Goal: Task Accomplishment & Management: Manage account settings

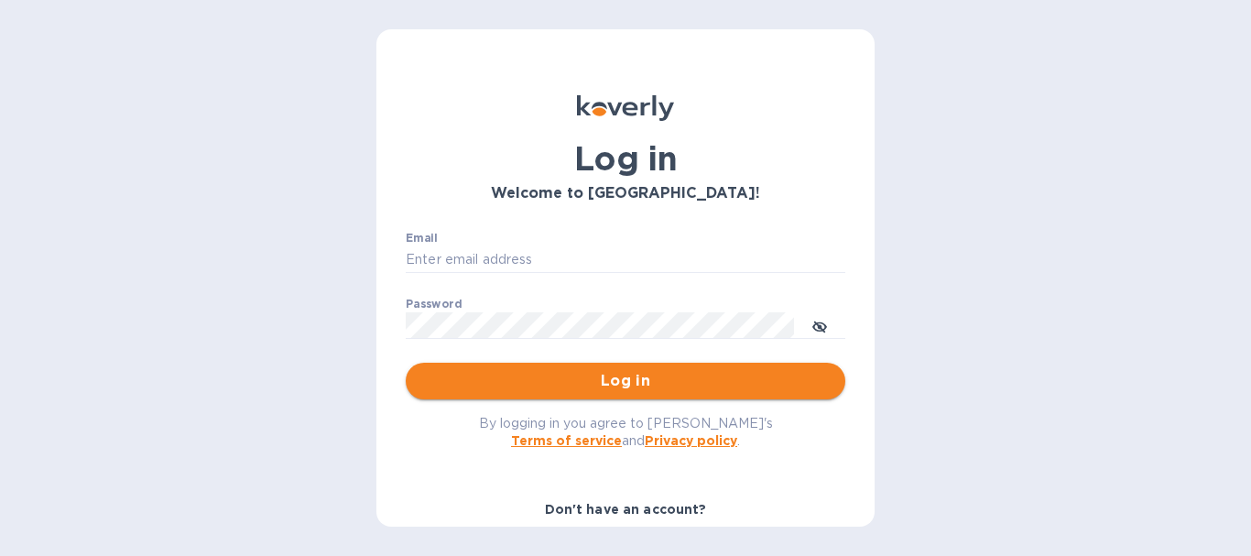
type input "[EMAIL_ADDRESS][DOMAIN_NAME]"
click at [662, 382] on span "Log in" at bounding box center [625, 381] width 410 height 22
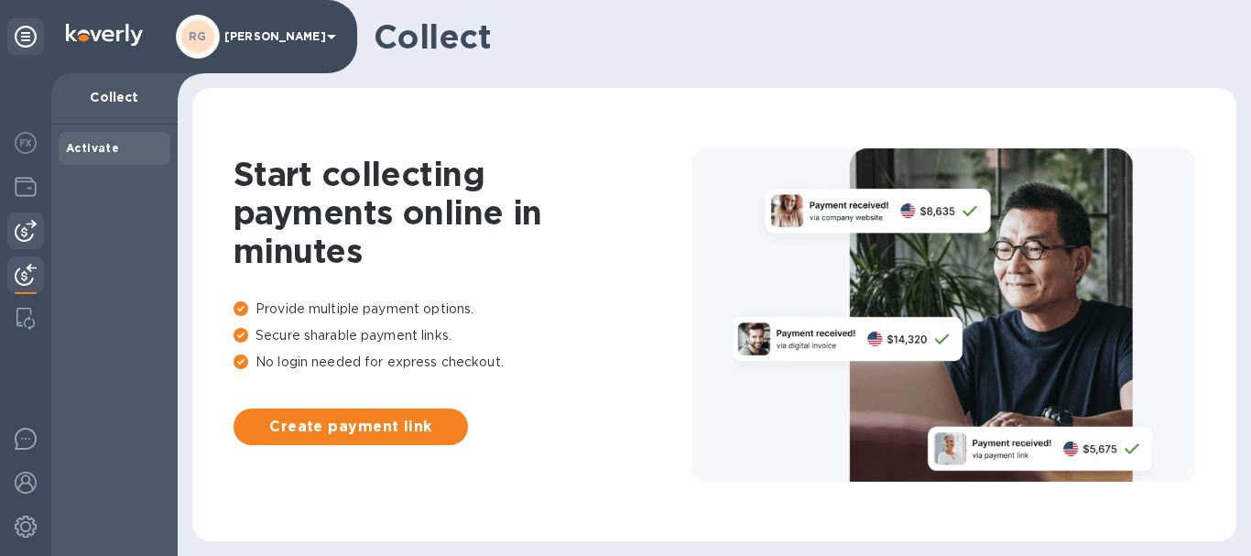
click at [29, 222] on img at bounding box center [26, 231] width 22 height 22
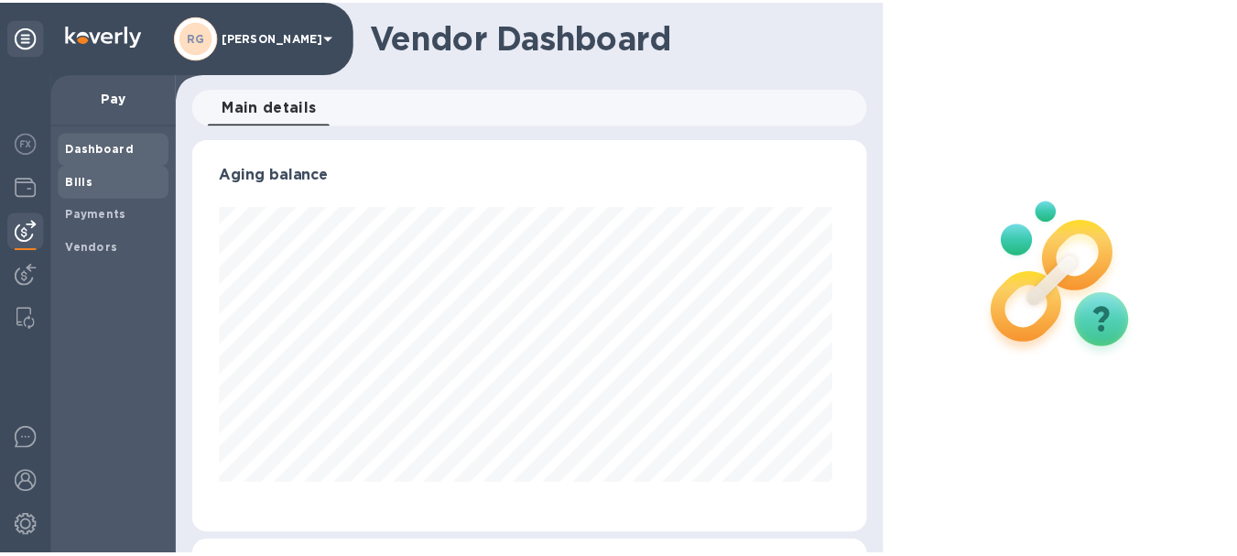
scroll to position [396, 676]
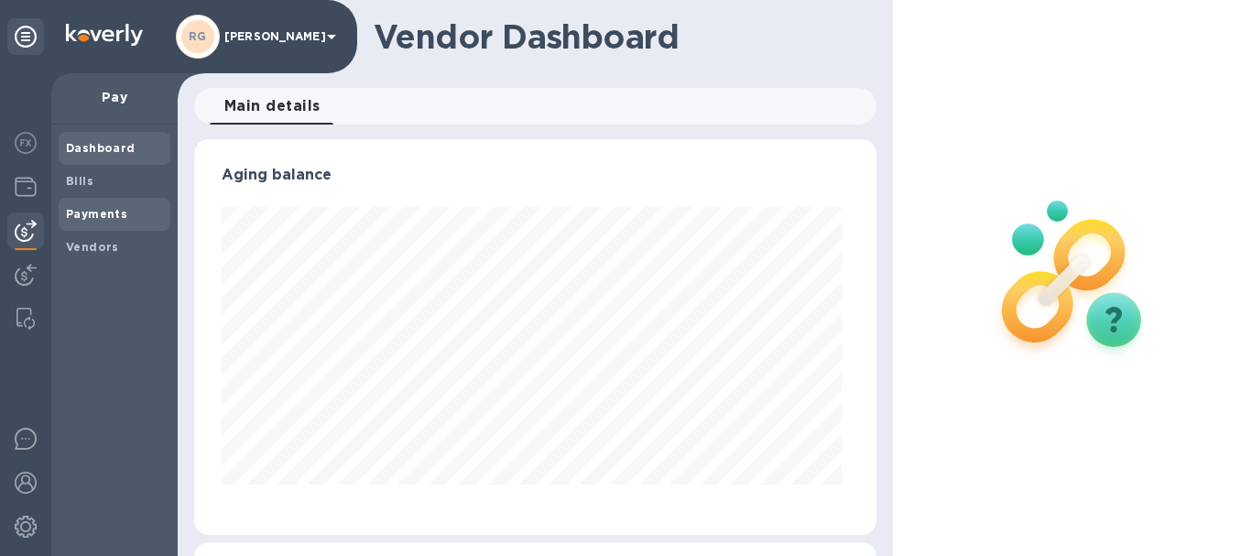
click at [114, 207] on b "Payments" at bounding box center [96, 214] width 61 height 14
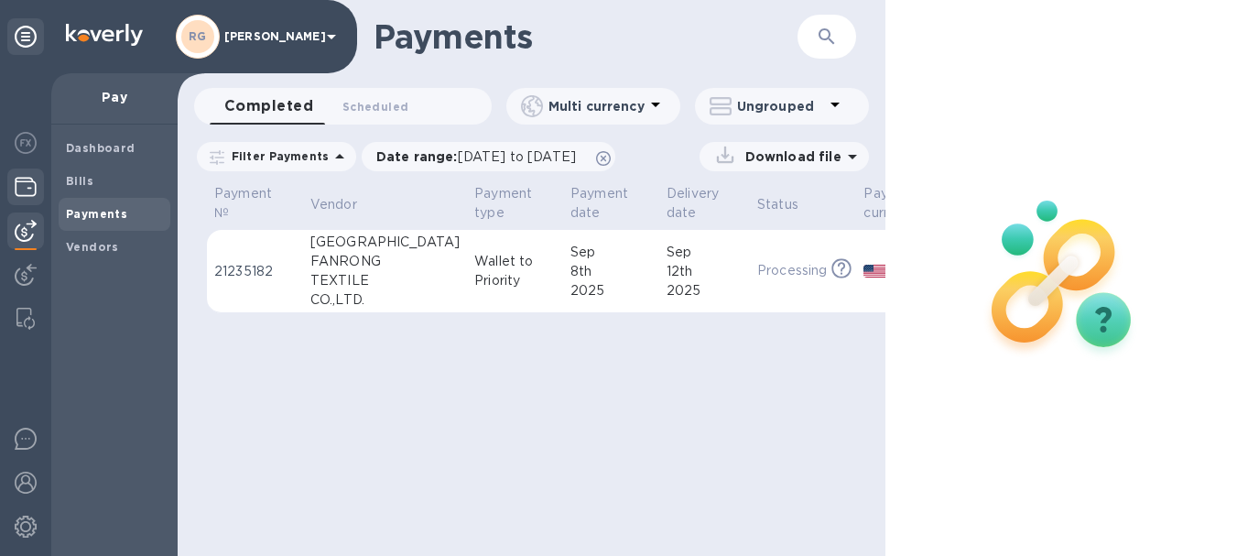
click at [27, 181] on img at bounding box center [26, 187] width 22 height 22
